Goal: Information Seeking & Learning: Compare options

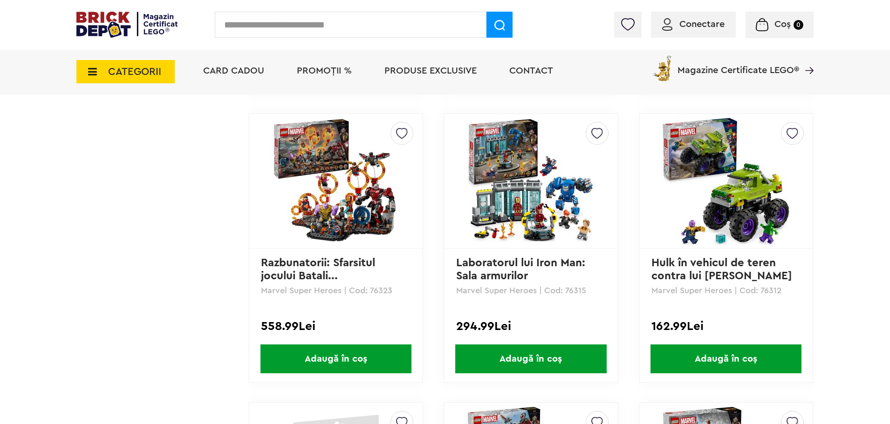
scroll to position [1351, 0]
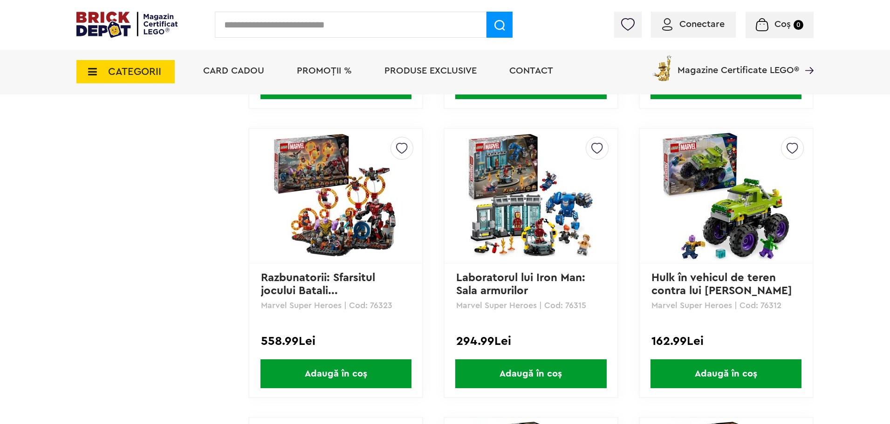
click at [561, 231] on img at bounding box center [530, 196] width 130 height 130
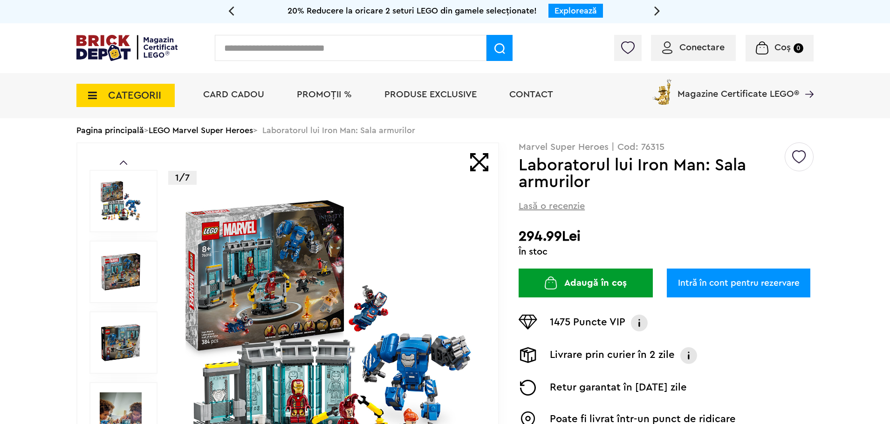
click at [119, 213] on img at bounding box center [121, 201] width 42 height 42
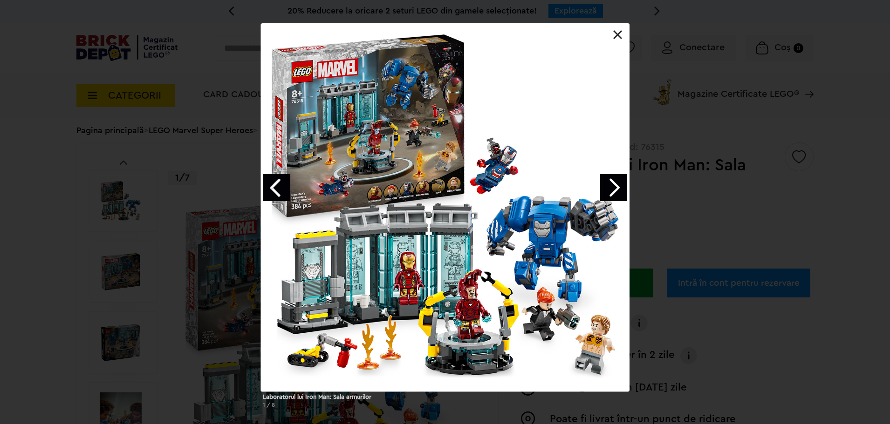
click at [609, 193] on link "Next image" at bounding box center [613, 187] width 27 height 27
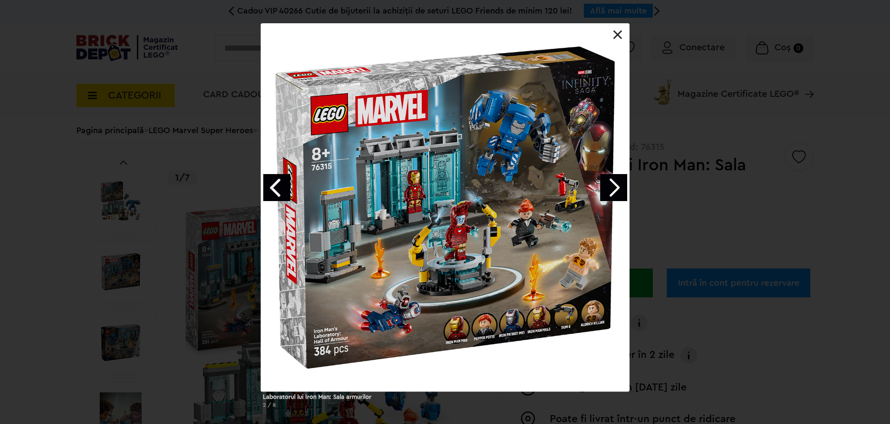
click at [617, 31] on link at bounding box center [617, 34] width 9 height 9
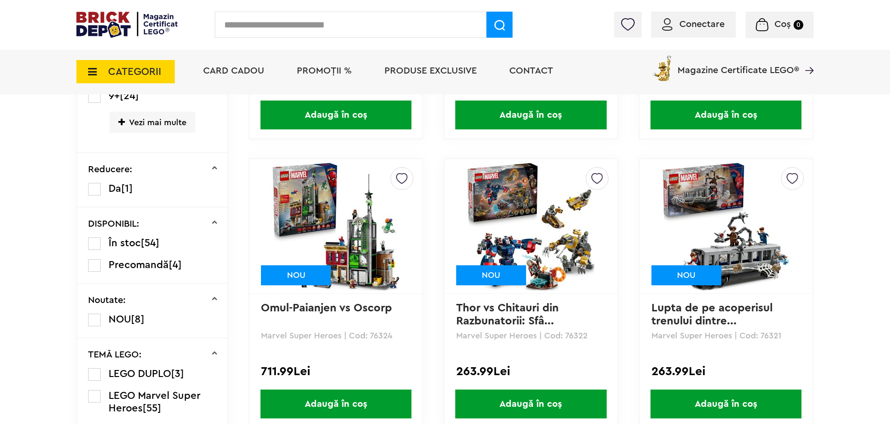
scroll to position [450, 0]
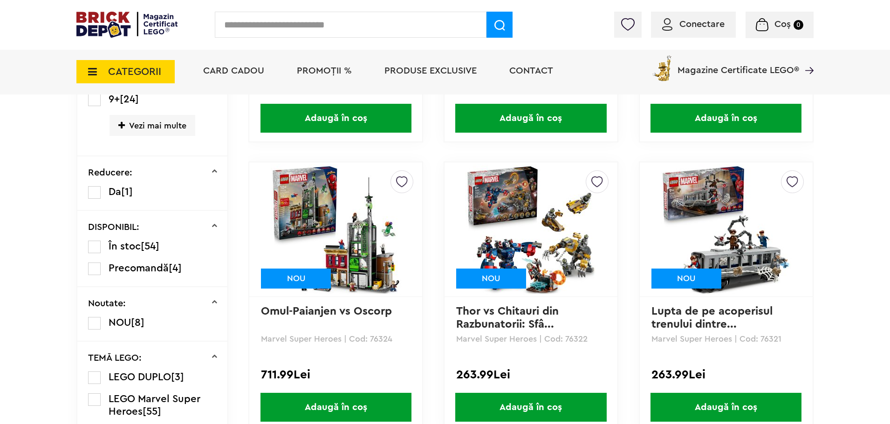
click at [379, 224] on img at bounding box center [336, 229] width 130 height 130
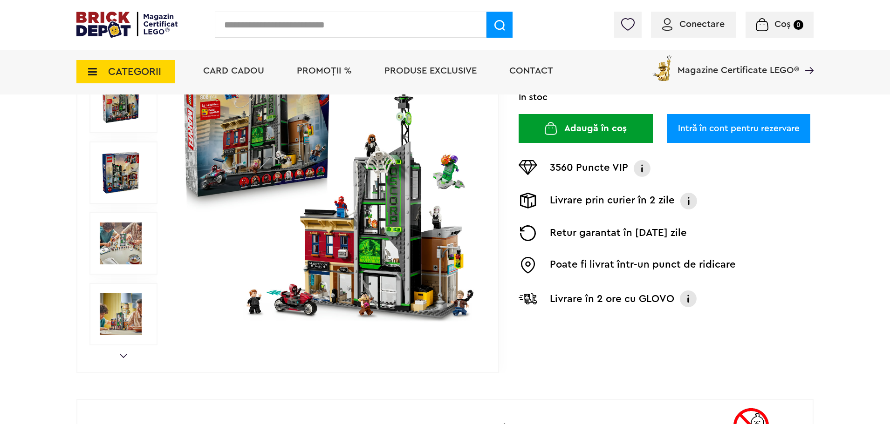
scroll to position [140, 0]
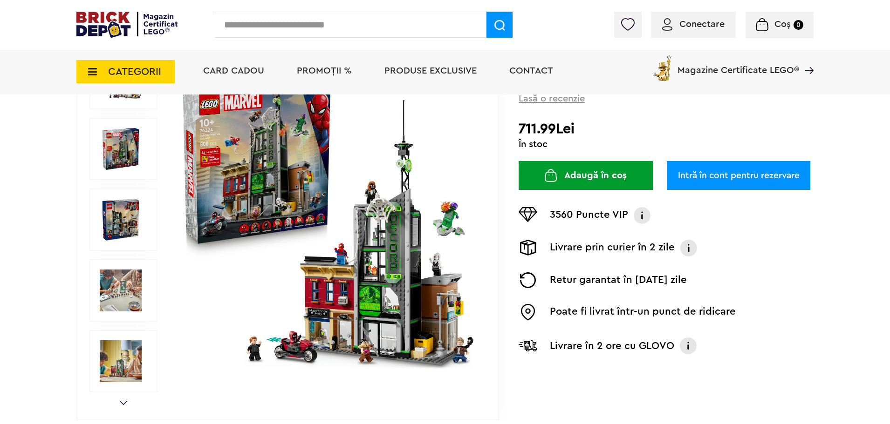
click at [235, 182] on img at bounding box center [328, 220] width 300 height 300
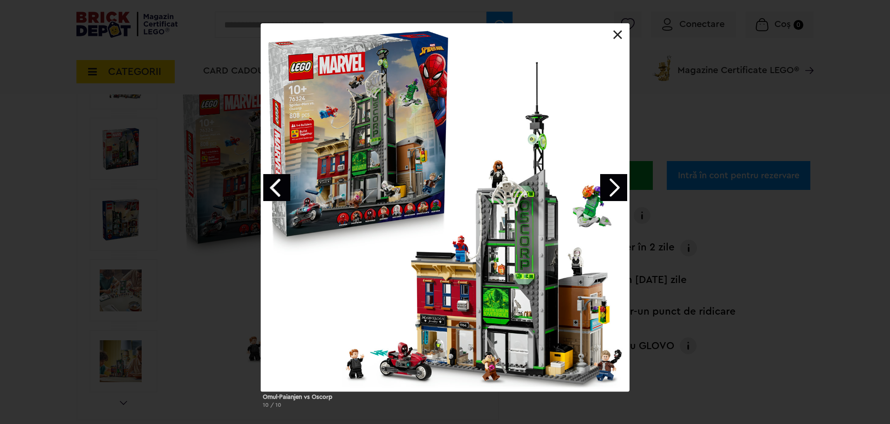
click at [616, 189] on link "Next image" at bounding box center [613, 187] width 27 height 27
click at [621, 193] on link "Next image" at bounding box center [613, 187] width 27 height 27
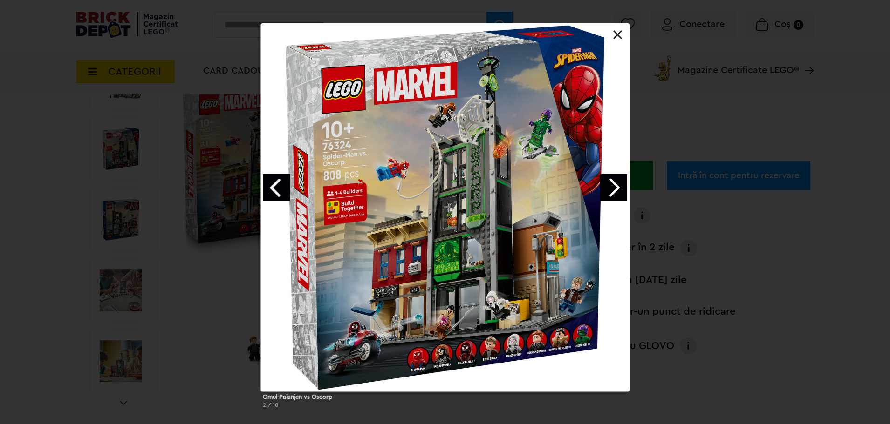
click at [621, 193] on link "Next image" at bounding box center [613, 187] width 27 height 27
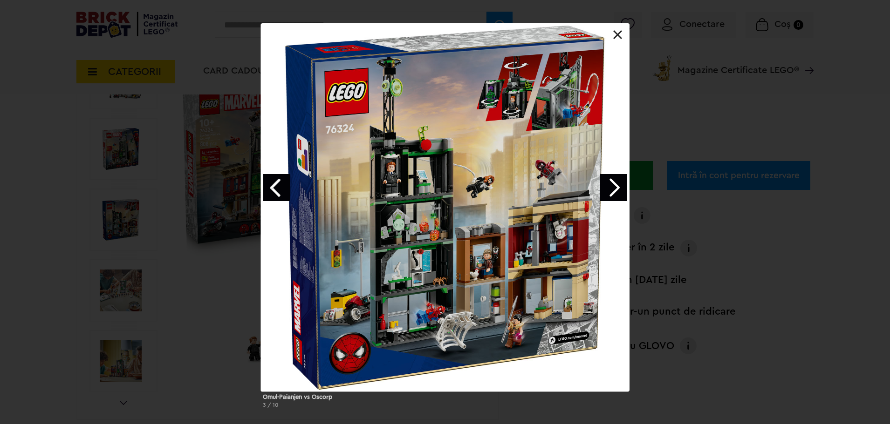
click at [620, 40] on div at bounding box center [445, 207] width 369 height 369
click at [631, 47] on div "Omul-Paianjen vs Oscorp 3 / 10" at bounding box center [445, 219] width 890 height 393
